Goal: Task Accomplishment & Management: Manage account settings

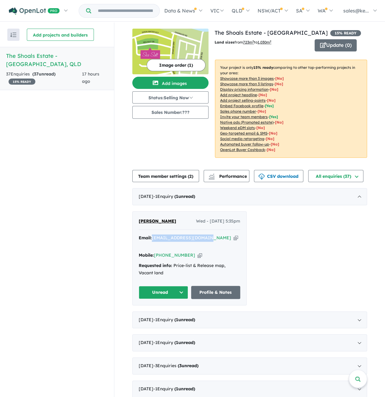
drag, startPoint x: 204, startPoint y: 237, endPoint x: 151, endPoint y: 237, distance: 52.7
click at [151, 237] on div "Email: jjackson61@bigpond.com Copied!" at bounding box center [189, 242] width 101 height 15
copy a%20The%20Shoals%20Estate%20-%20Lammermoor"] "jjackson61@bigpond.com"
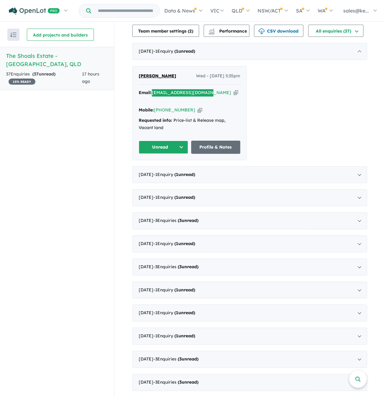
scroll to position [152, 0]
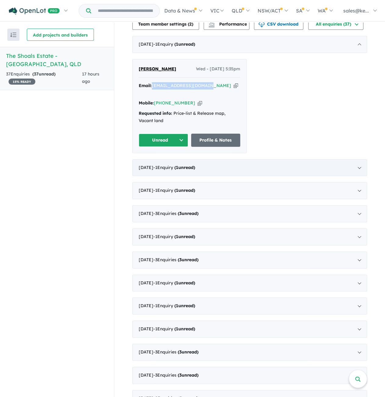
click at [358, 161] on div "August 2025 - 1 Enquir y ( 1 unread)" at bounding box center [249, 167] width 235 height 17
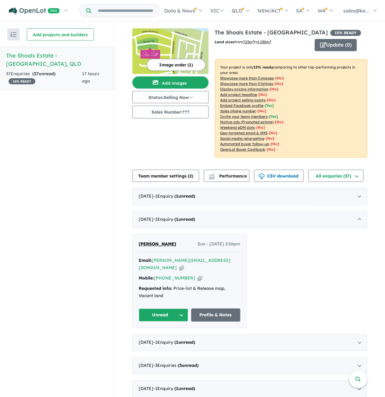
scroll to position [0, 0]
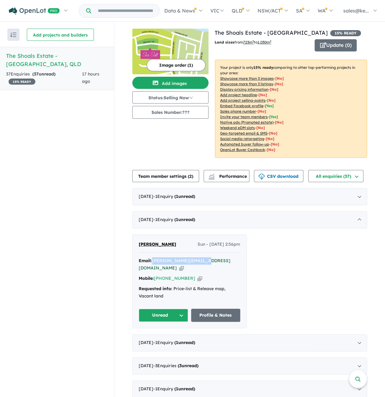
drag, startPoint x: 198, startPoint y: 259, endPoint x: 152, endPoint y: 260, distance: 45.7
click at [152, 260] on div "Email: r.j.ruane@outlook.com Copied!" at bounding box center [189, 264] width 101 height 15
copy a%20The%20Shoals%20Estate%20-%20Lammermoor"] "r.j.ruane@outlook.com"
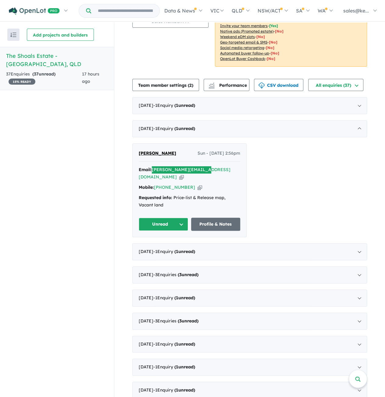
scroll to position [91, 0]
click at [357, 243] on div "July 2025 - 1 Enquir y ( 1 unread)" at bounding box center [249, 251] width 235 height 17
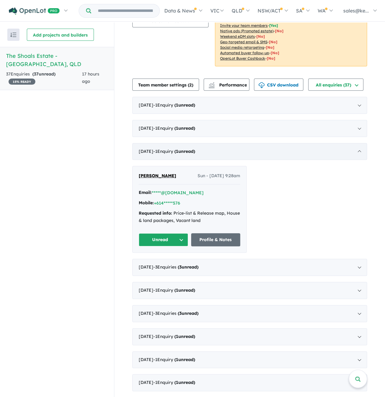
scroll to position [1, 0]
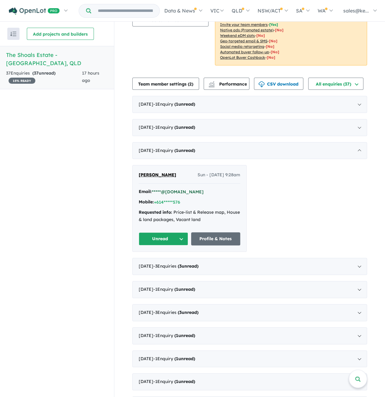
click at [171, 190] on button "*****@hotmail.com" at bounding box center [178, 192] width 52 height 6
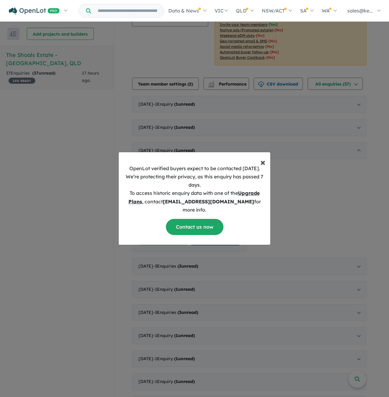
click at [264, 167] on span "×" at bounding box center [262, 162] width 5 height 12
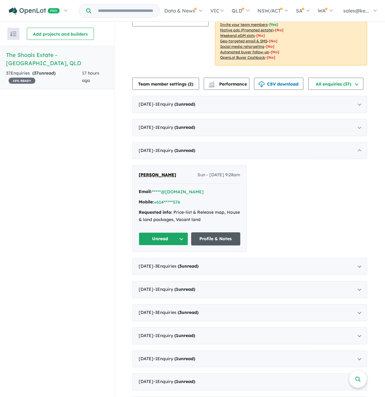
click at [212, 237] on link "Profile & Notes" at bounding box center [215, 238] width 49 height 13
click at [357, 264] on div "June 2025 - 3 Enquir ies ( 3 unread)" at bounding box center [249, 266] width 235 height 17
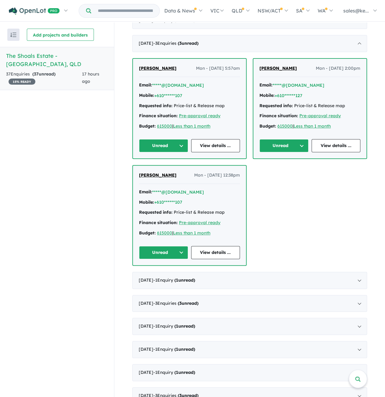
scroll to position [152, 0]
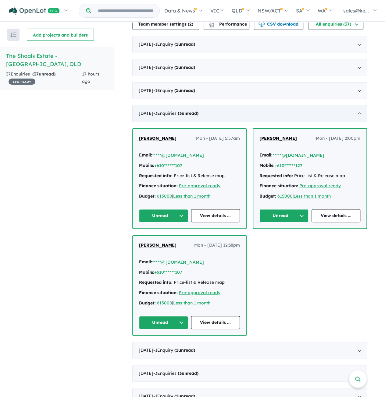
click at [358, 112] on div "June 2025 - 3 Enquir ies ( 3 unread)" at bounding box center [249, 113] width 235 height 17
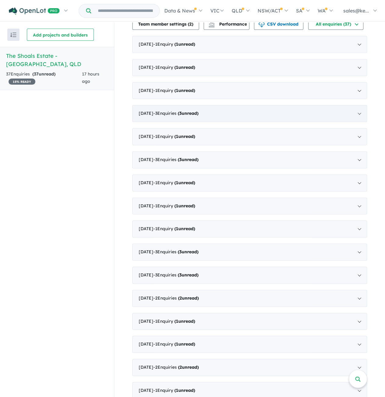
click at [358, 112] on div "June 2025 - 3 Enquir ies ( 3 unread)" at bounding box center [249, 113] width 235 height 17
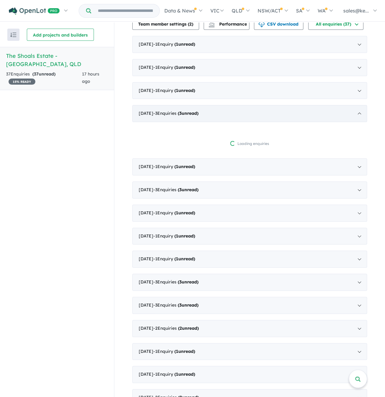
scroll to position [1, 0]
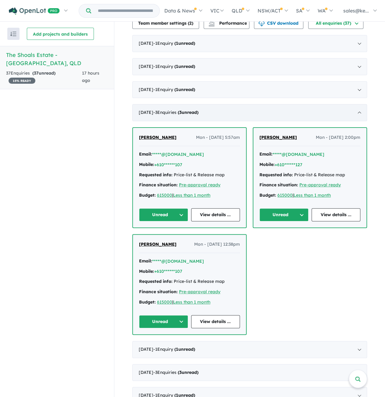
click at [358, 112] on div "June 2025 - 3 Enquir ies ( 3 unread)" at bounding box center [249, 112] width 235 height 17
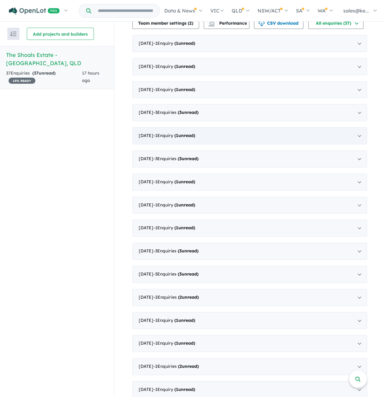
click at [356, 132] on div "April 2025 - 1 Enquir y ( 1 unread)" at bounding box center [249, 135] width 235 height 17
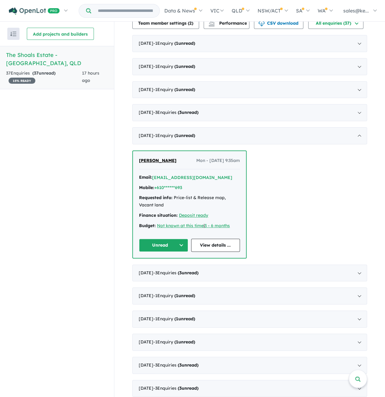
click at [358, 272] on div "January 2025 - 3 Enquir ies ( 3 unread)" at bounding box center [249, 273] width 235 height 17
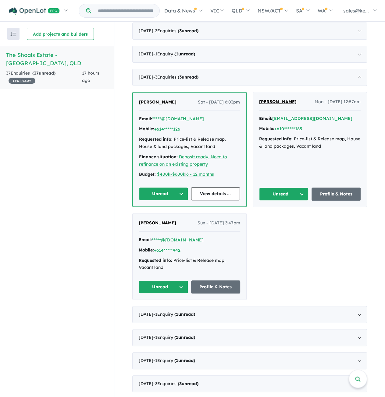
scroll to position [244, 0]
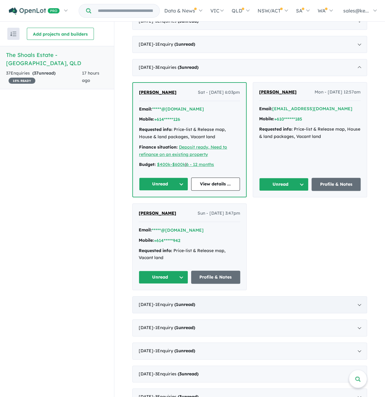
click at [358, 303] on div "November 2024 - 1 Enquir y ( 1 unread)" at bounding box center [249, 304] width 235 height 17
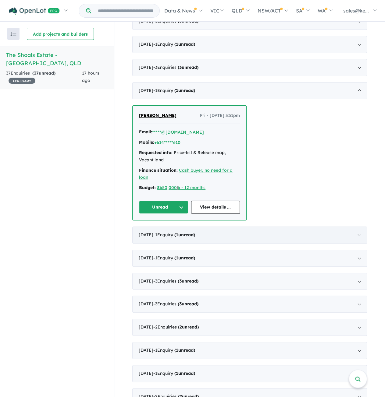
click at [357, 232] on div "October 2024 - 1 Enquir y ( 1 unread)" at bounding box center [249, 235] width 235 height 17
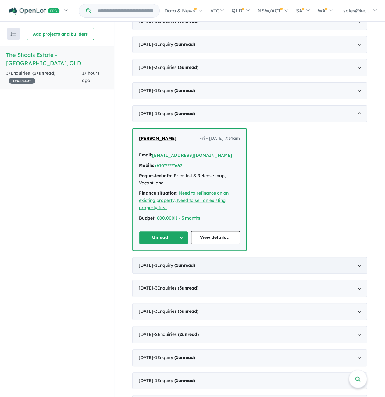
click at [357, 263] on div "August 2024 - 1 Enquir y ( 1 unread)" at bounding box center [249, 265] width 235 height 17
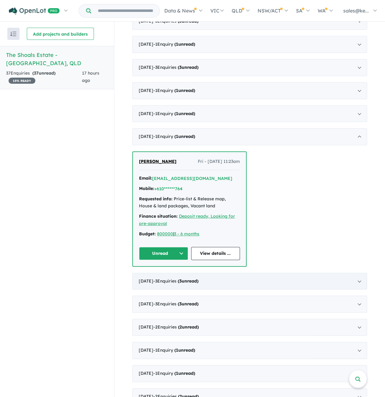
click at [357, 279] on div "July 2024 - 3 Enquir ies ( 3 unread)" at bounding box center [249, 281] width 235 height 17
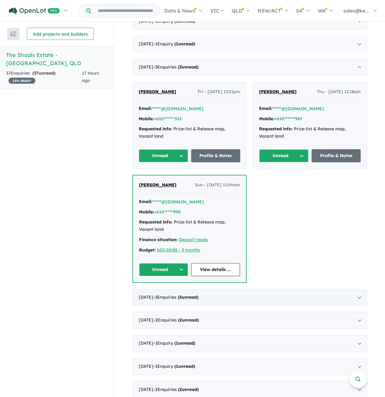
scroll to position [335, 0]
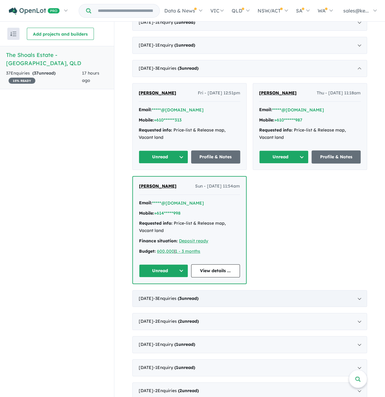
click at [356, 297] on div "February 2024 - 3 Enquir ies ( 3 unread)" at bounding box center [249, 298] width 235 height 17
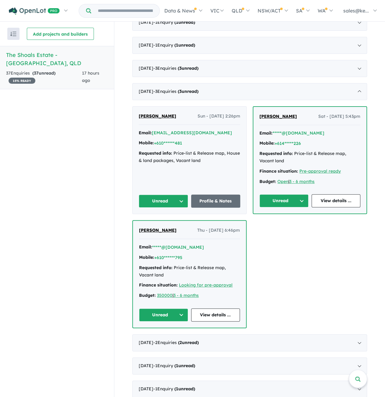
drag, startPoint x: 357, startPoint y: 339, endPoint x: 350, endPoint y: 334, distance: 8.3
click at [357, 339] on div "January 2024 - 2 Enquir ies ( 2 unread)" at bounding box center [249, 342] width 235 height 17
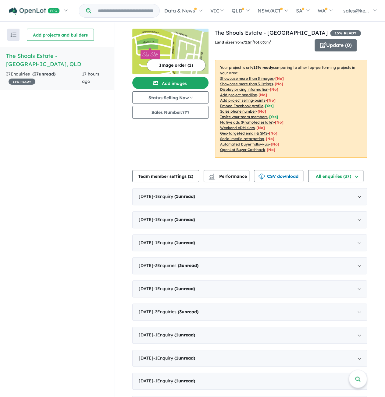
scroll to position [0, 0]
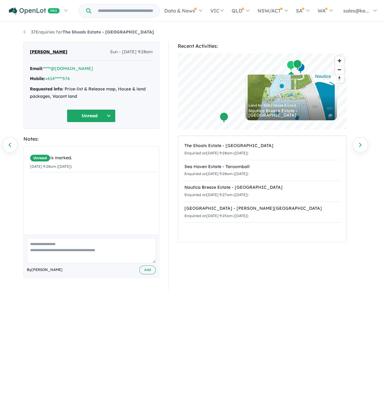
click at [88, 115] on button "Unread" at bounding box center [91, 115] width 49 height 13
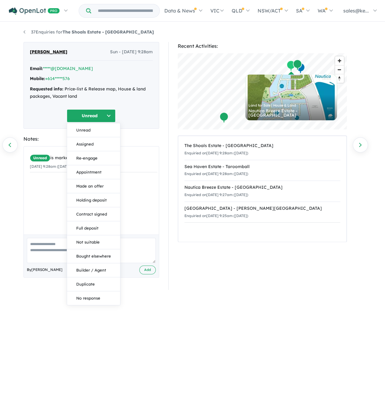
click at [88, 115] on button "Unread" at bounding box center [91, 115] width 49 height 13
